Goal: Task Accomplishment & Management: Manage account settings

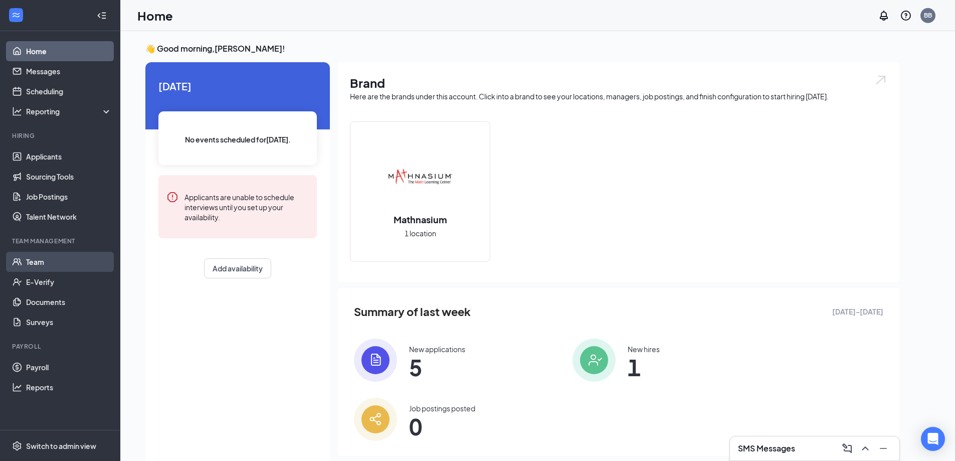
click at [36, 262] on link "Team" at bounding box center [69, 262] width 86 height 20
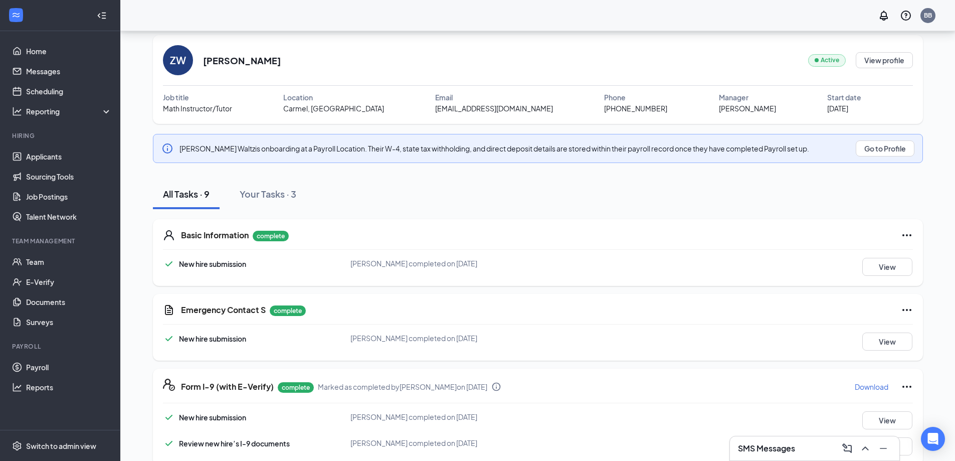
scroll to position [29, 0]
click at [269, 196] on div "Your Tasks · 3" at bounding box center [268, 194] width 57 height 13
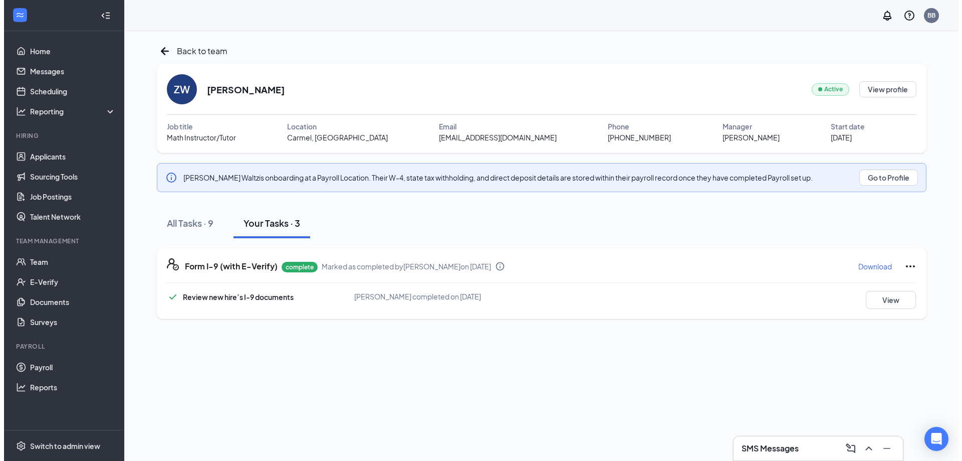
scroll to position [0, 0]
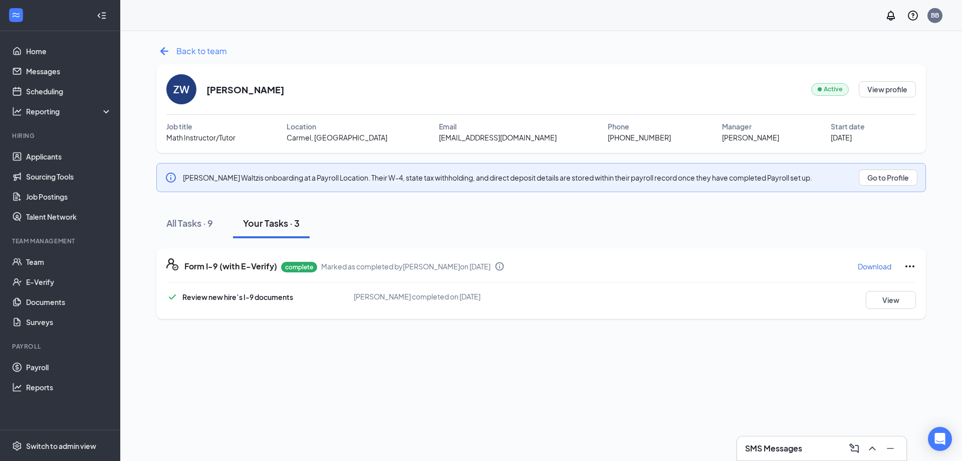
click at [161, 52] on icon "ArrowLeftNew" at bounding box center [164, 51] width 16 height 16
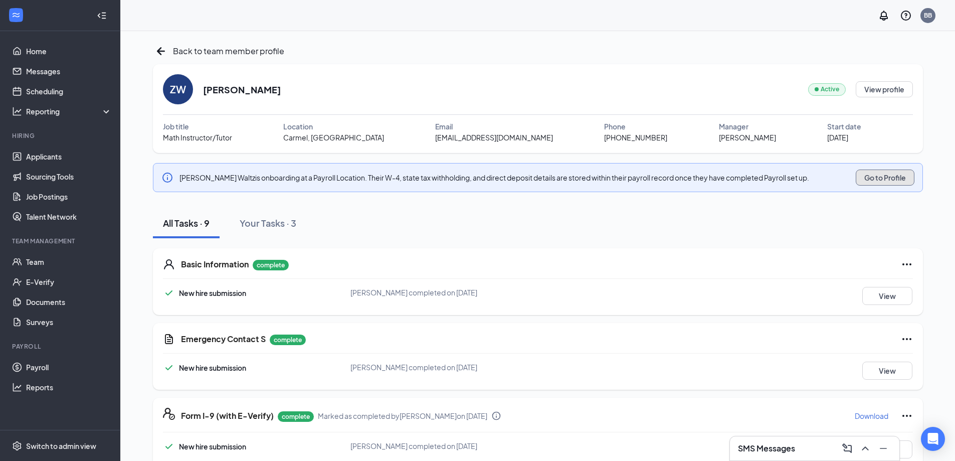
click at [880, 177] on button "Go to Profile" at bounding box center [884, 177] width 59 height 16
drag, startPoint x: 806, startPoint y: 178, endPoint x: 176, endPoint y: 185, distance: 629.5
click at [176, 185] on div "[PERSON_NAME] is onboarding at a Payroll Location. Their W-4, state tax withhol…" at bounding box center [538, 177] width 770 height 29
click at [260, 224] on div "Your Tasks · 3" at bounding box center [268, 222] width 57 height 13
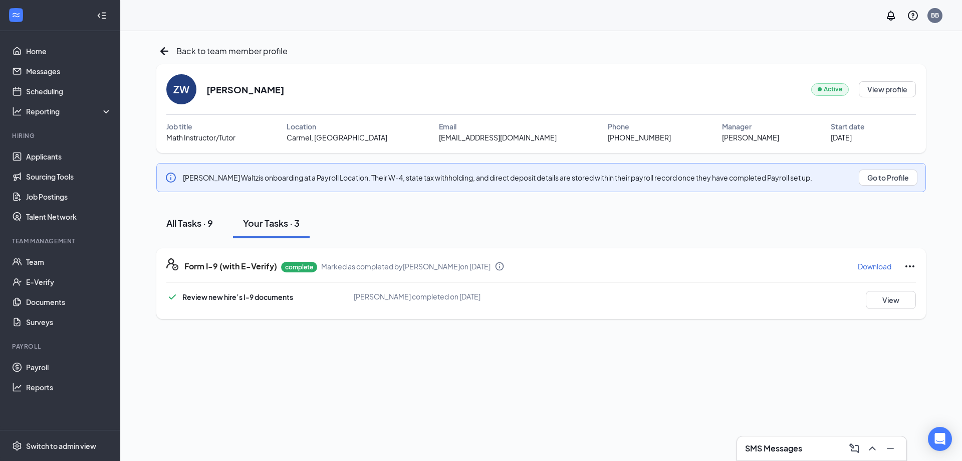
click at [182, 227] on div "All Tasks · 9" at bounding box center [189, 222] width 47 height 13
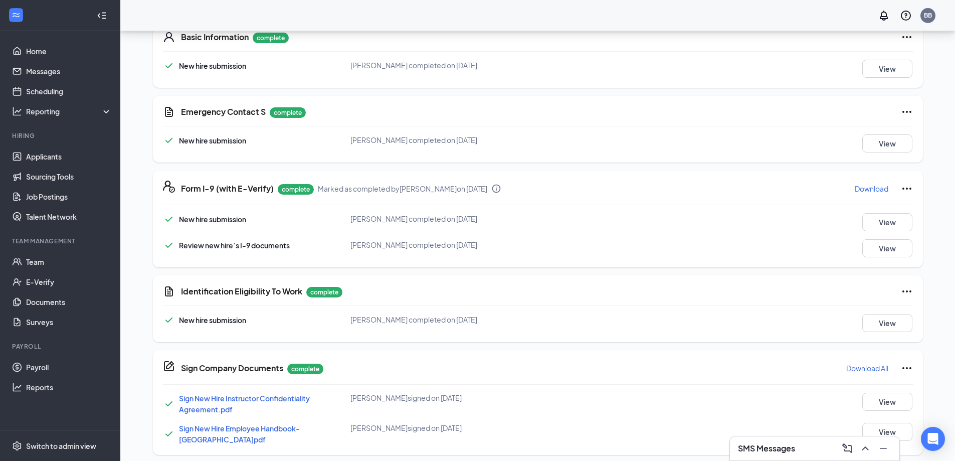
scroll to position [229, 0]
